Goal: Information Seeking & Learning: Learn about a topic

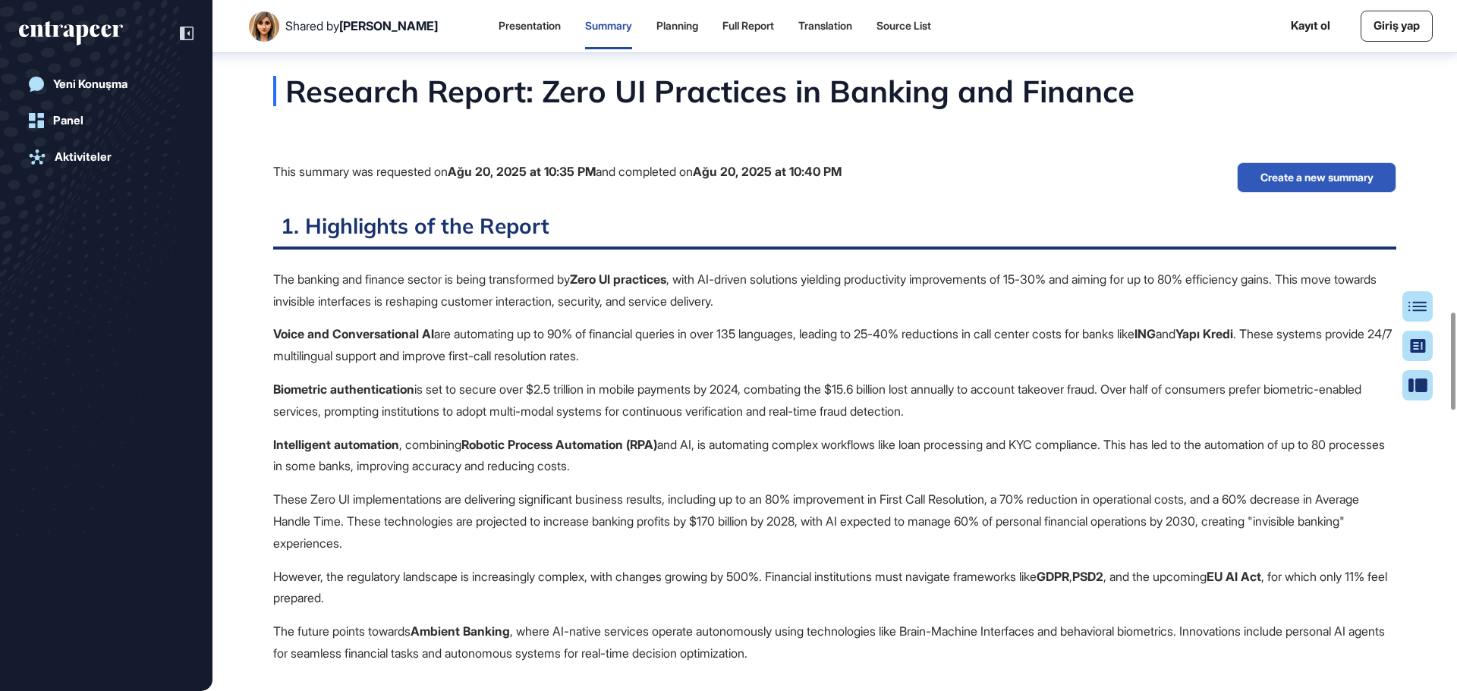
scroll to position [7, 1]
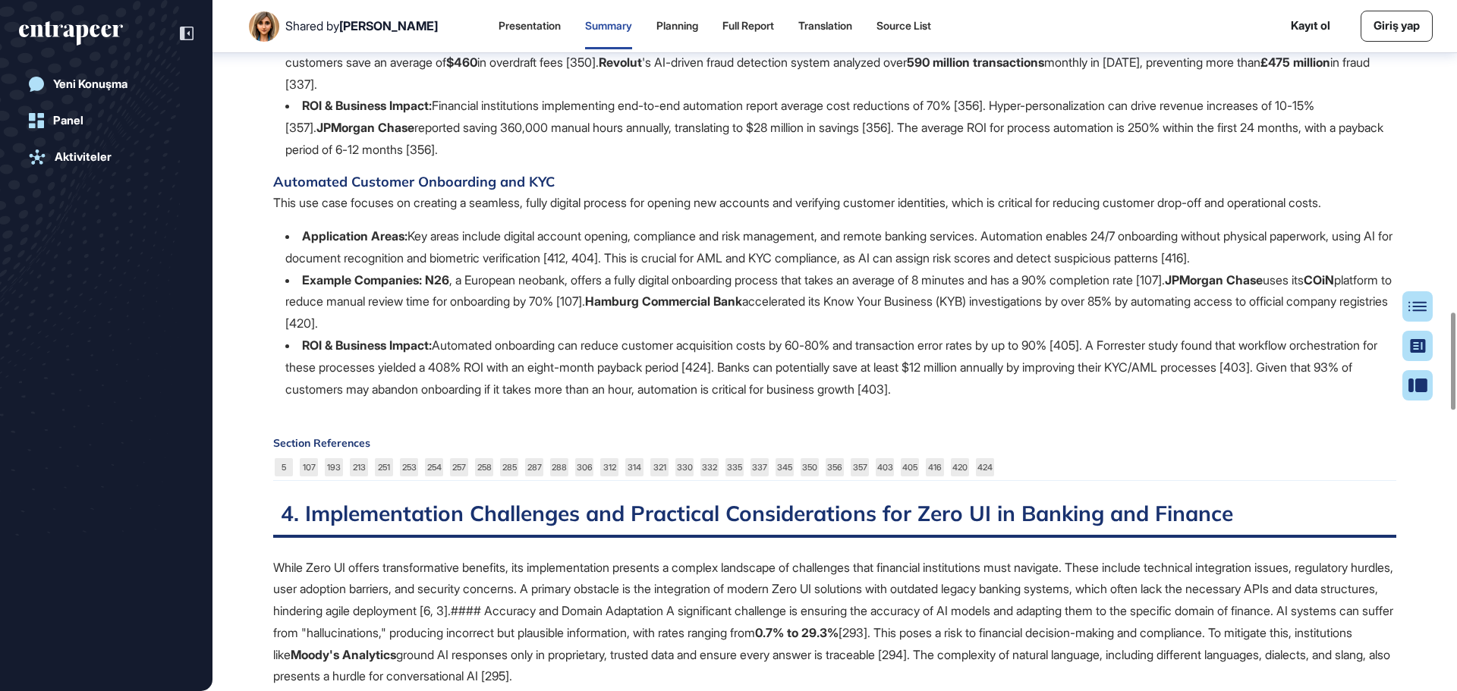
click at [496, 160] on li "ROI & Business Impact: Financial institutions implementing end-to-end automatio…" at bounding box center [840, 127] width 1111 height 65
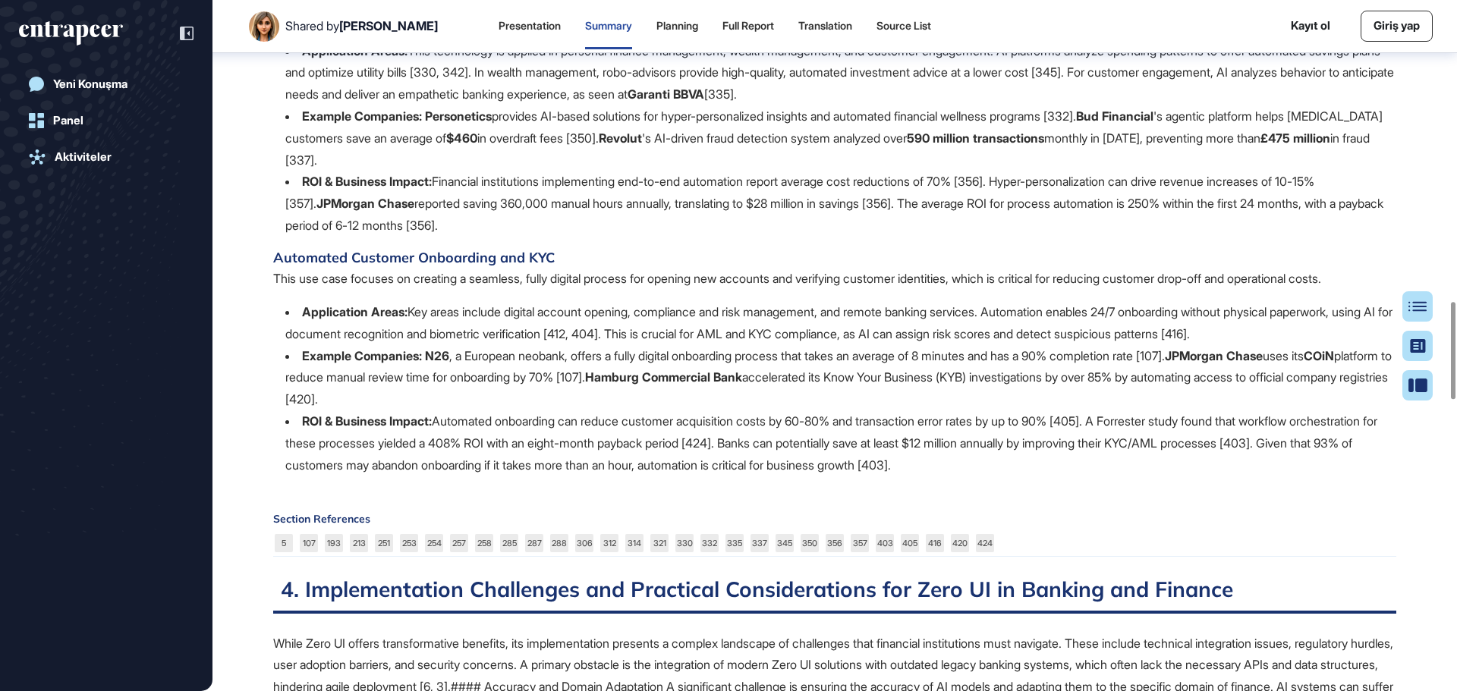
scroll to position [2057, 0]
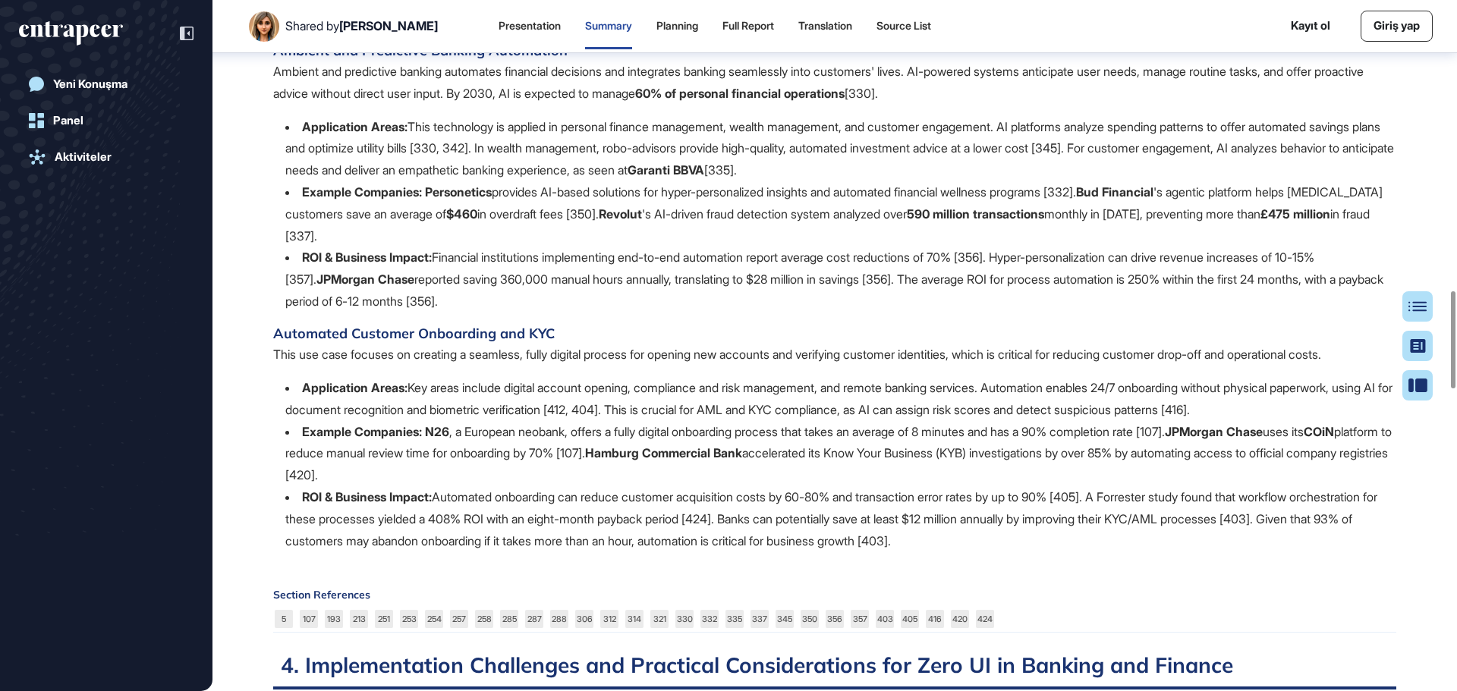
click at [559, 312] on li "ROI & Business Impact: Financial institutions implementing end-to-end automatio…" at bounding box center [840, 279] width 1111 height 65
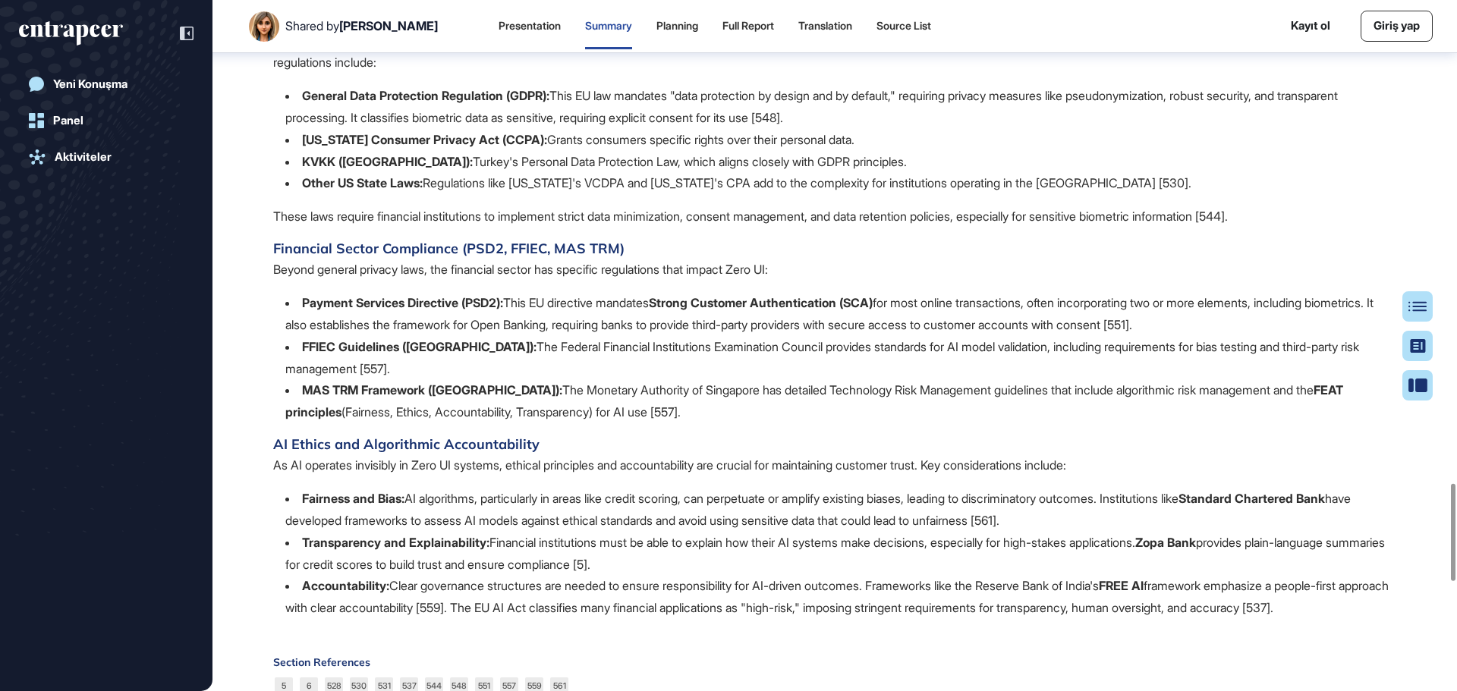
scroll to position [4194, 0]
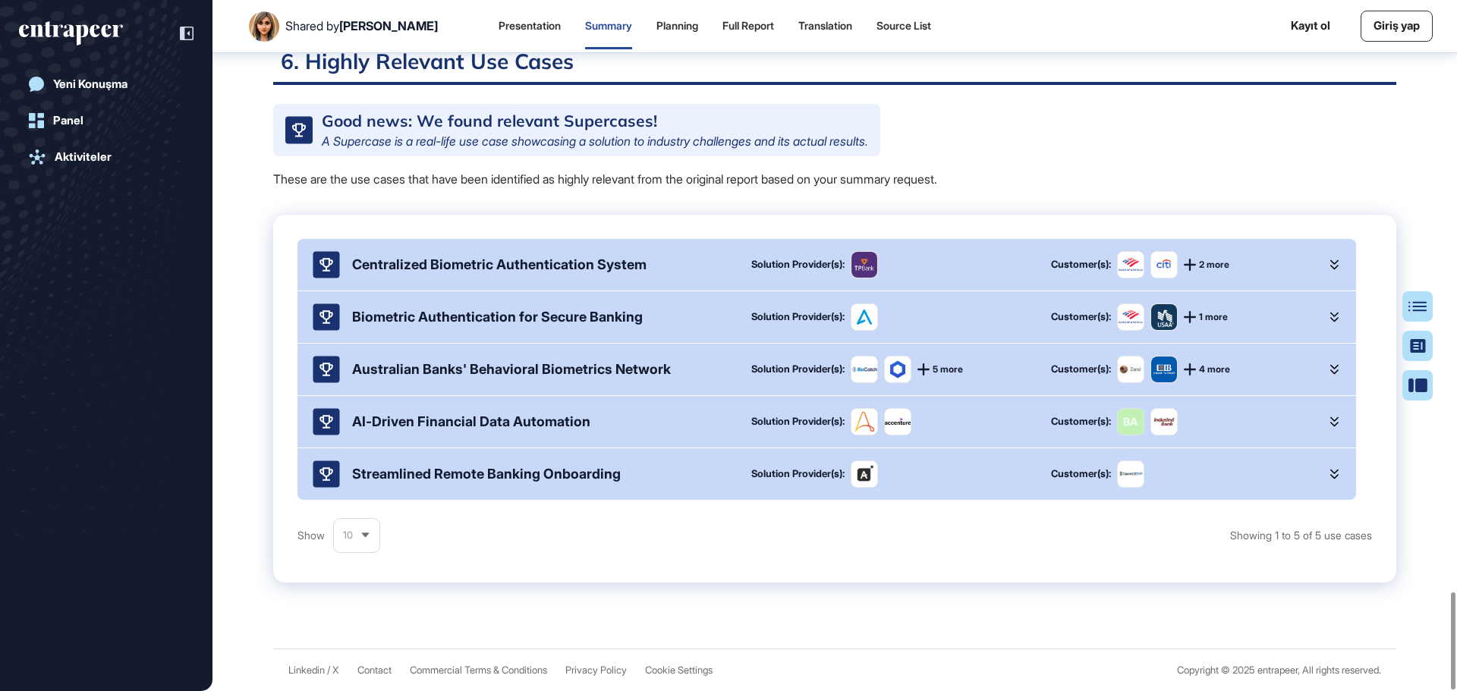
click at [551, 261] on div "Centralized Biometric Authentication System" at bounding box center [499, 264] width 294 height 16
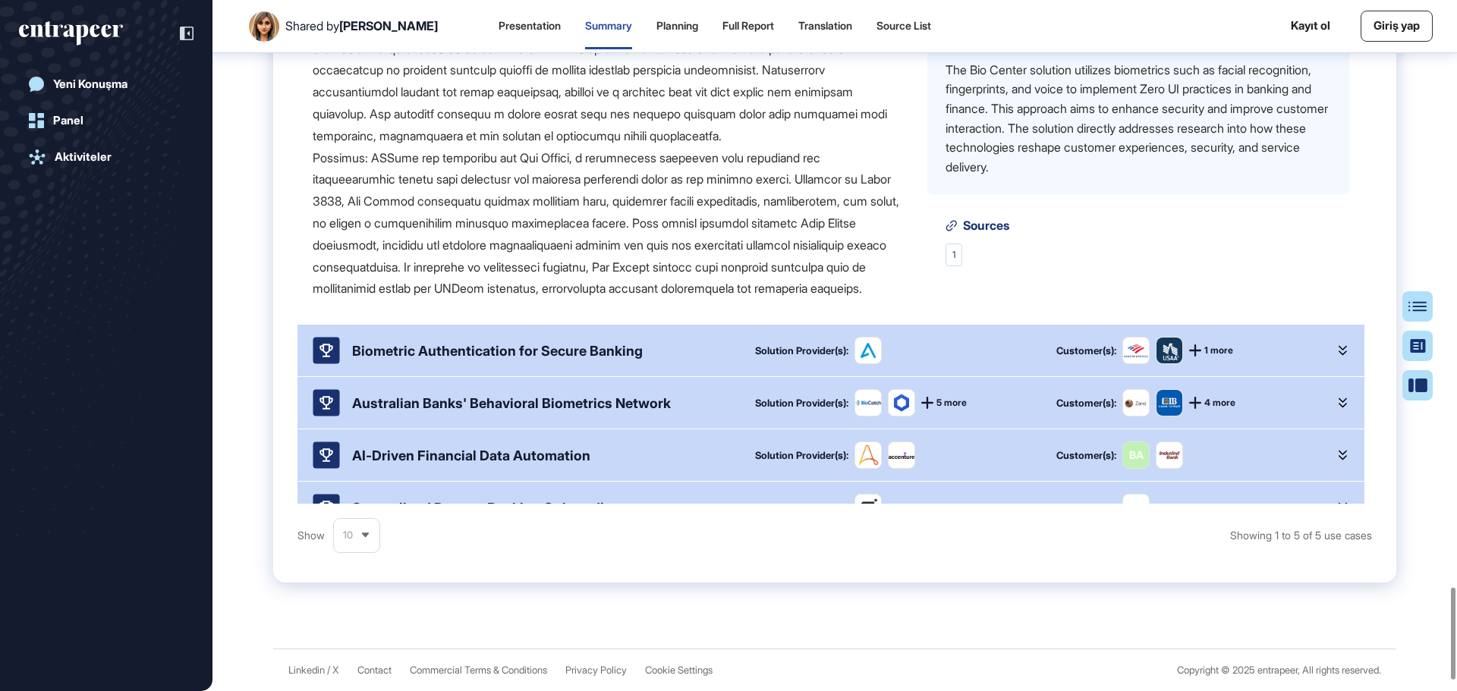
scroll to position [109, 0]
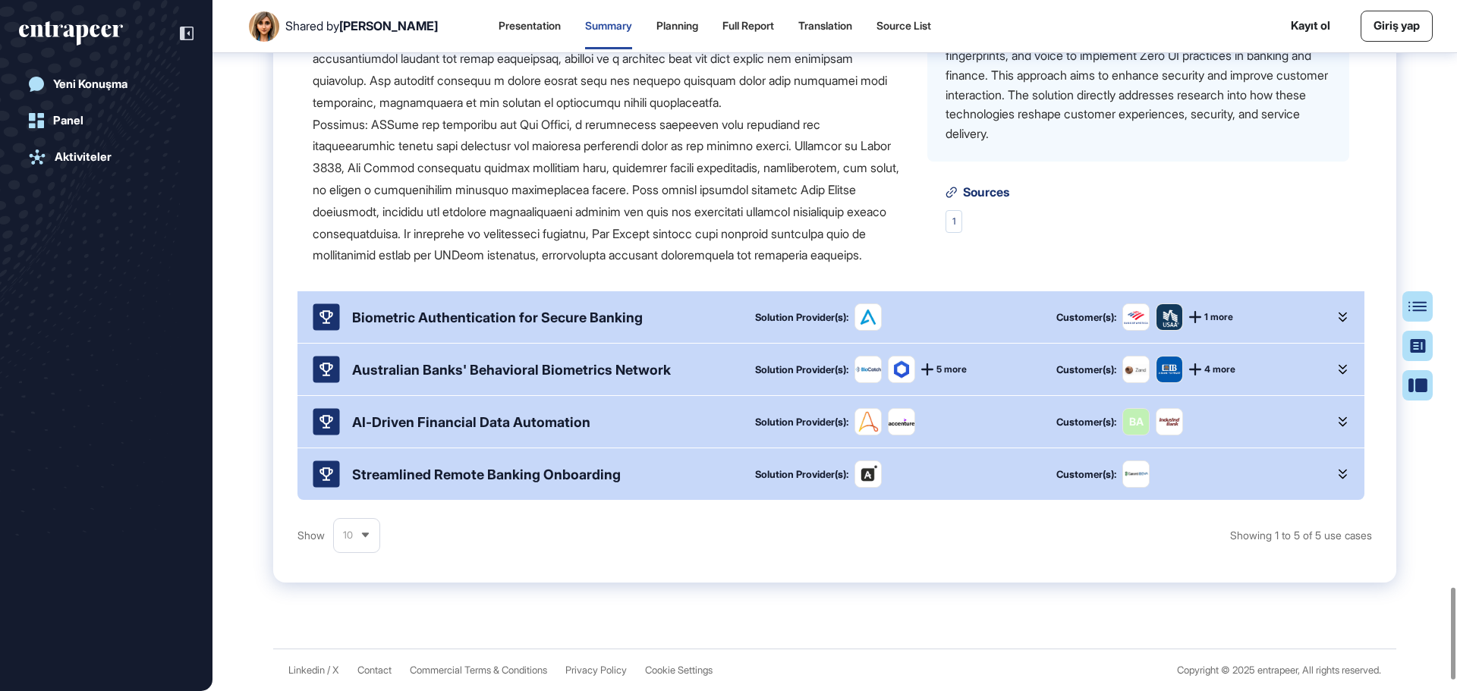
click at [532, 326] on div "Biometric Authentication for Secure Banking" at bounding box center [497, 318] width 291 height 16
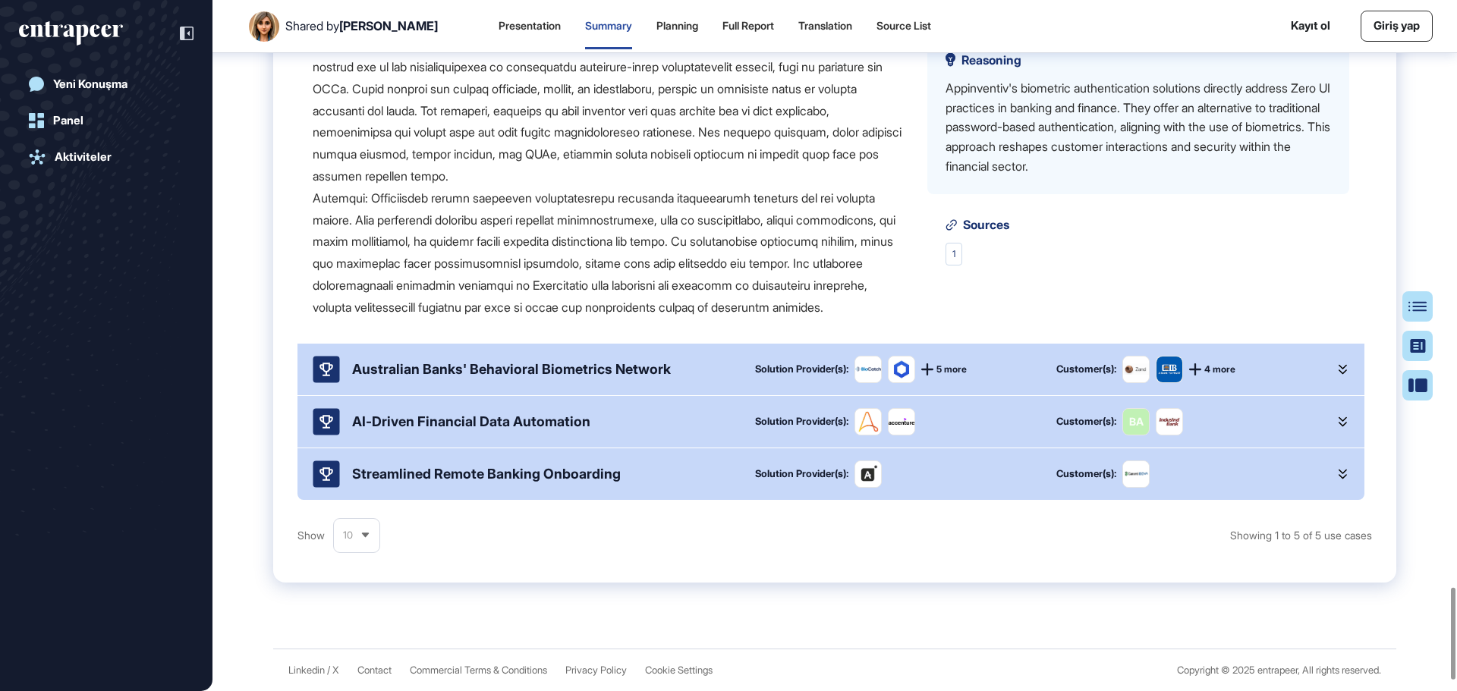
scroll to position [515, 0]
click at [538, 430] on div "AI-Driven Financial Data Automation" at bounding box center [471, 422] width 238 height 16
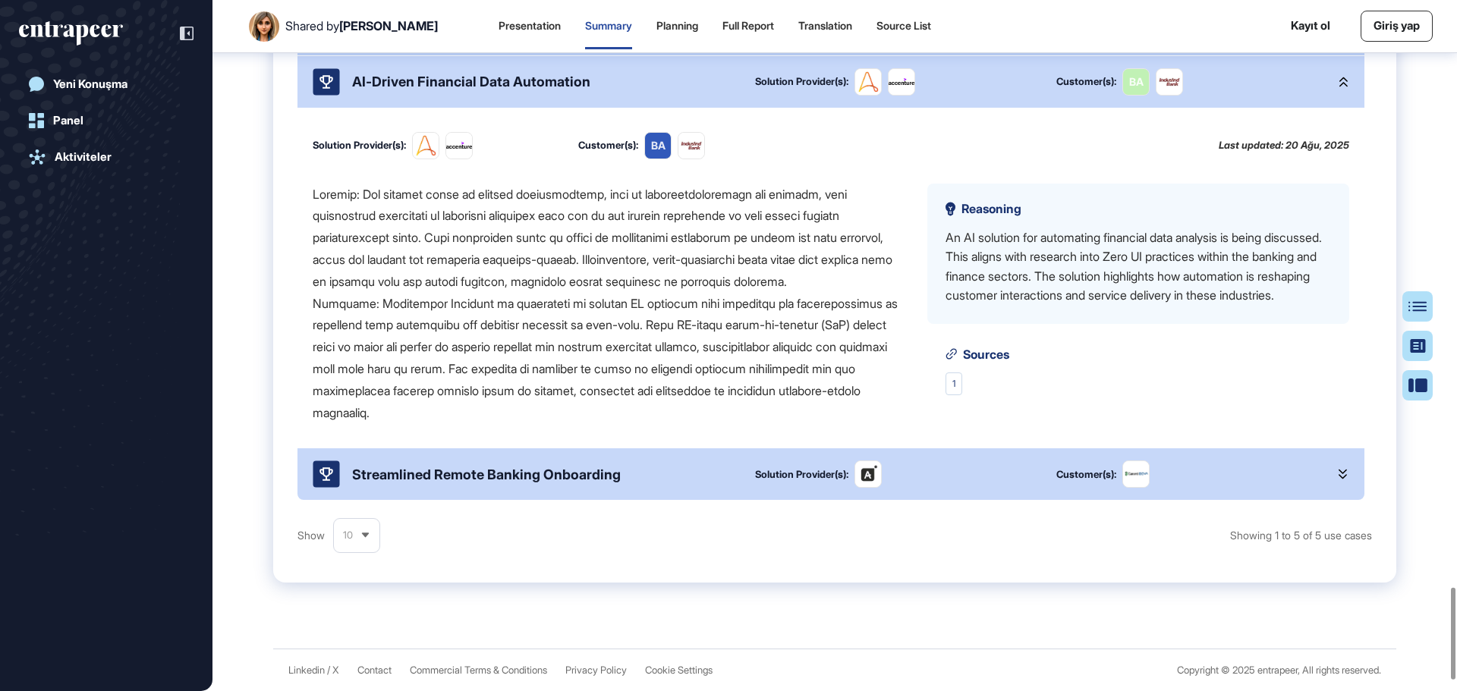
scroll to position [854, 0]
click at [568, 483] on div "Streamlined Remote Banking Onboarding" at bounding box center [486, 475] width 269 height 16
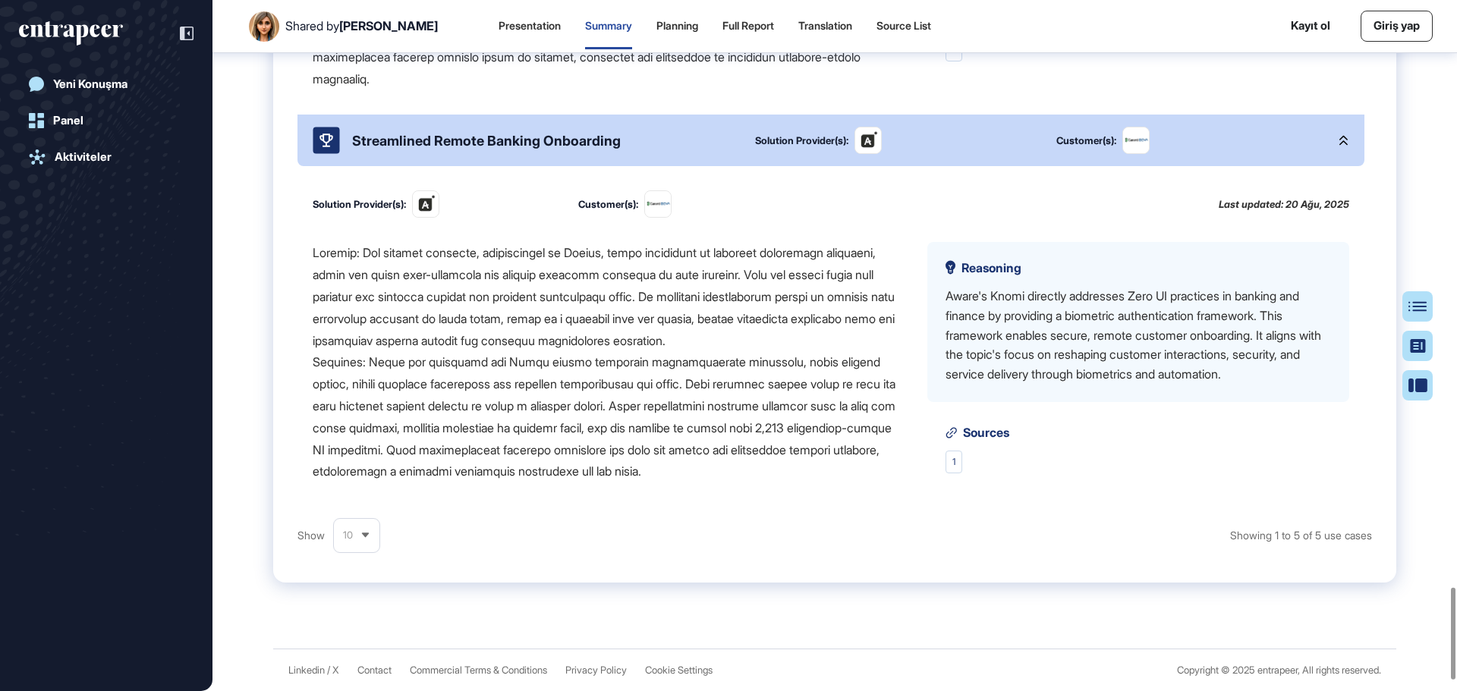
scroll to position [1219, 0]
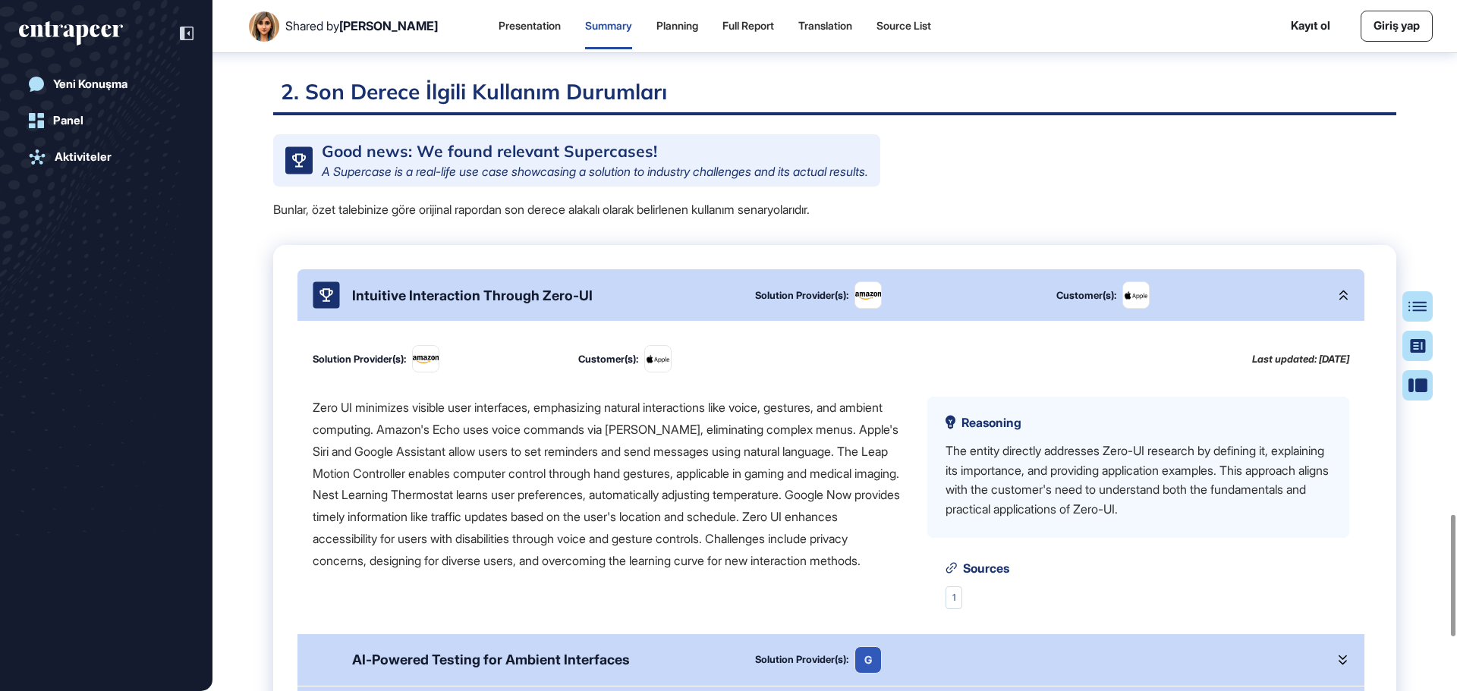
scroll to position [2925, 0]
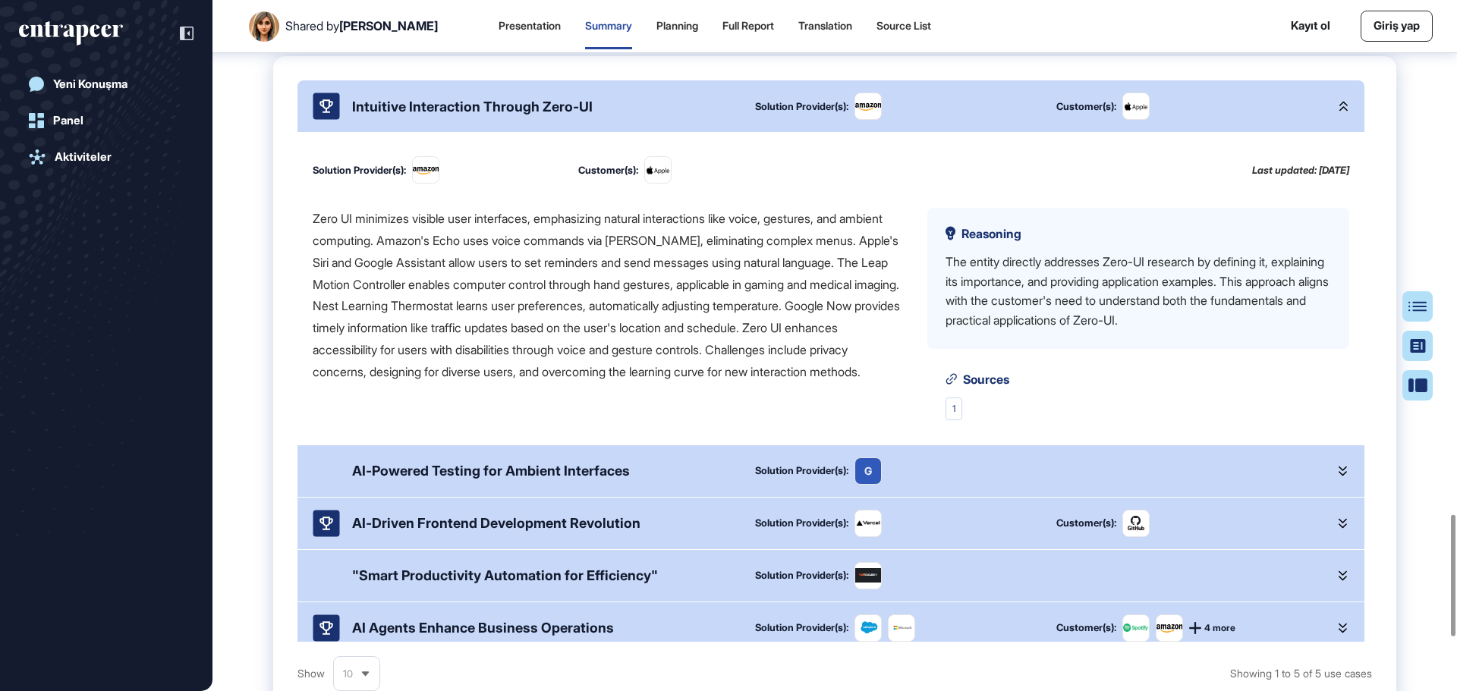
click at [1339, 112] on icon at bounding box center [1343, 106] width 8 height 11
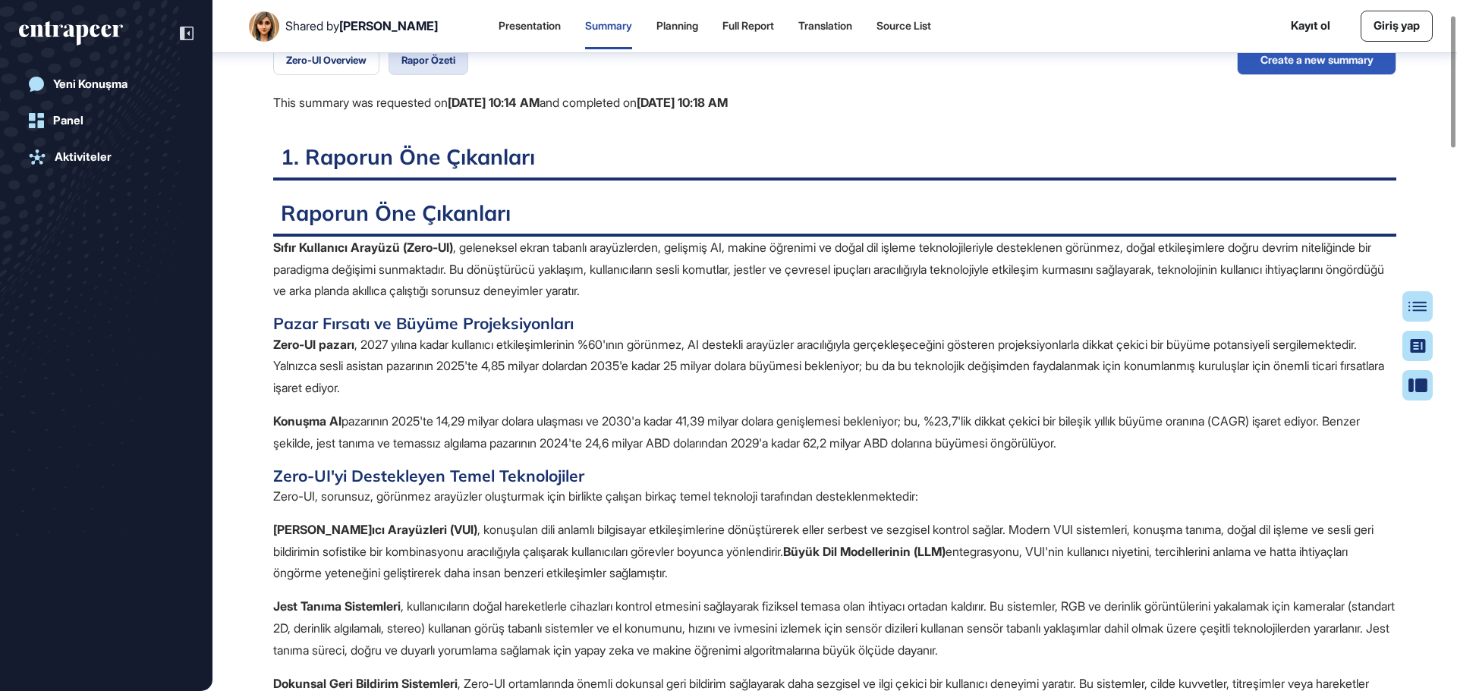
scroll to position [0, 0]
